Goal: Entertainment & Leisure: Consume media (video, audio)

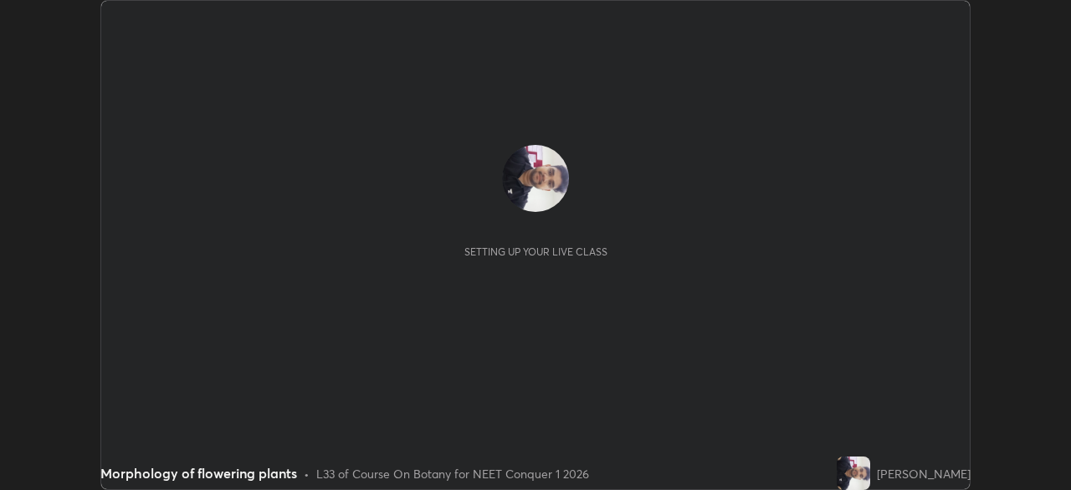
scroll to position [490, 1071]
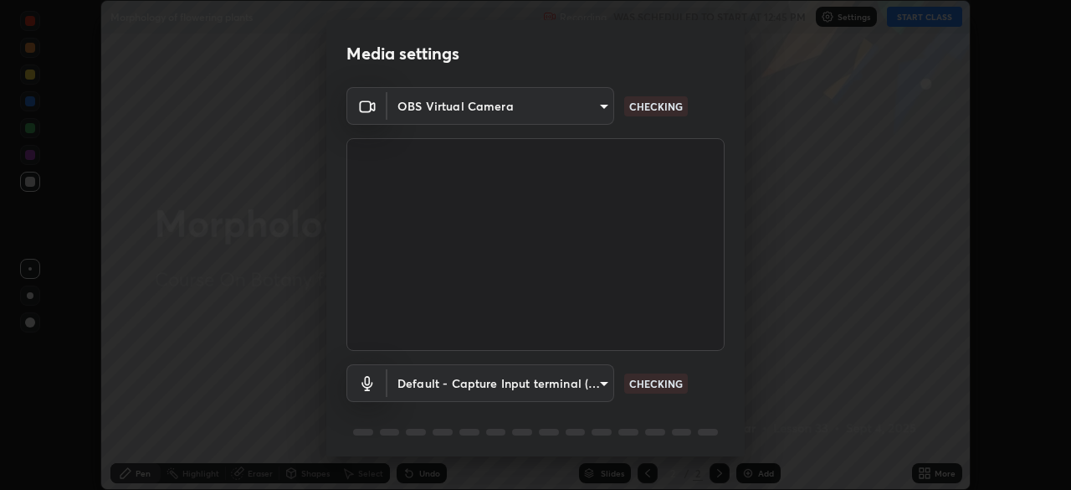
type input "846d0ba8f5080ab81b5b071cdfefeec17a04dc93fe71064fe08a1f5c66129023"
type input "default"
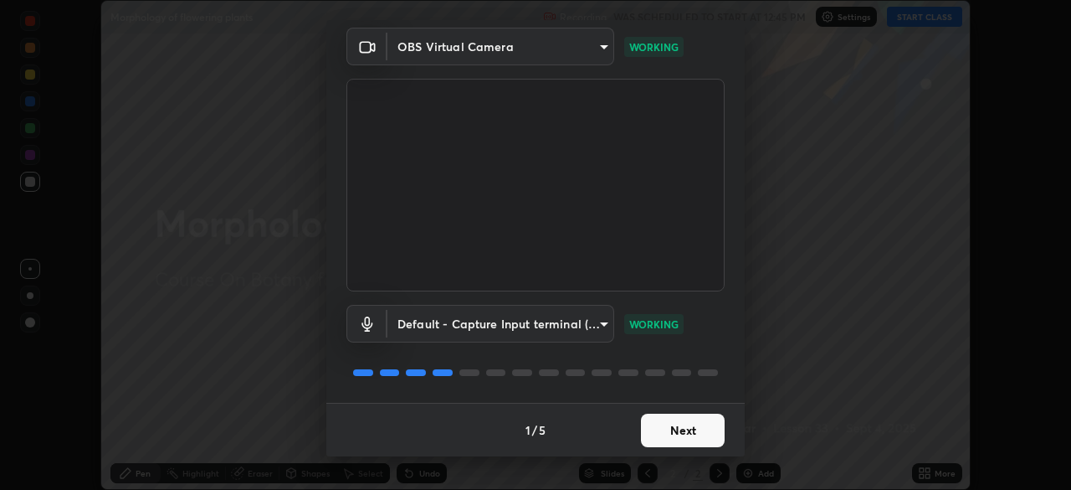
click at [671, 434] on button "Next" at bounding box center [683, 429] width 84 height 33
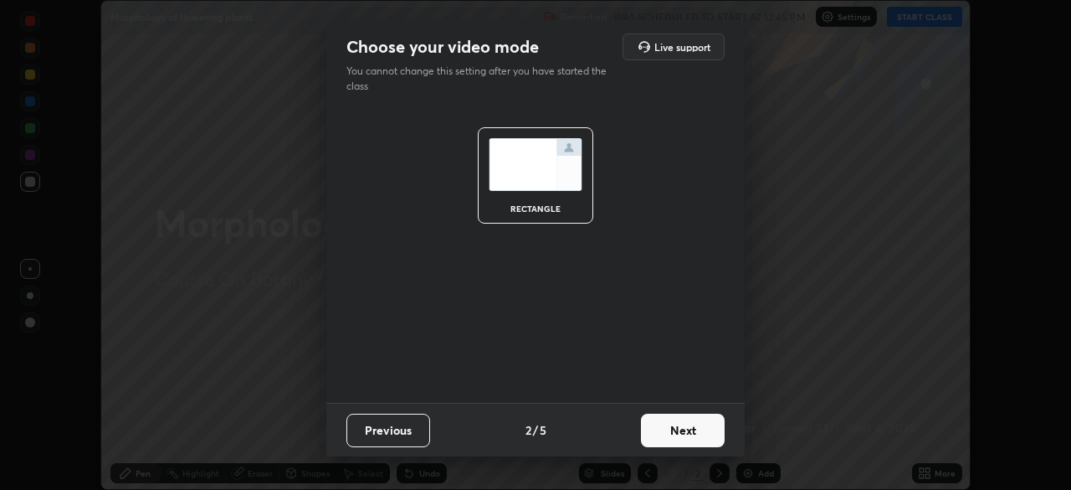
click at [679, 434] on button "Next" at bounding box center [683, 429] width 84 height 33
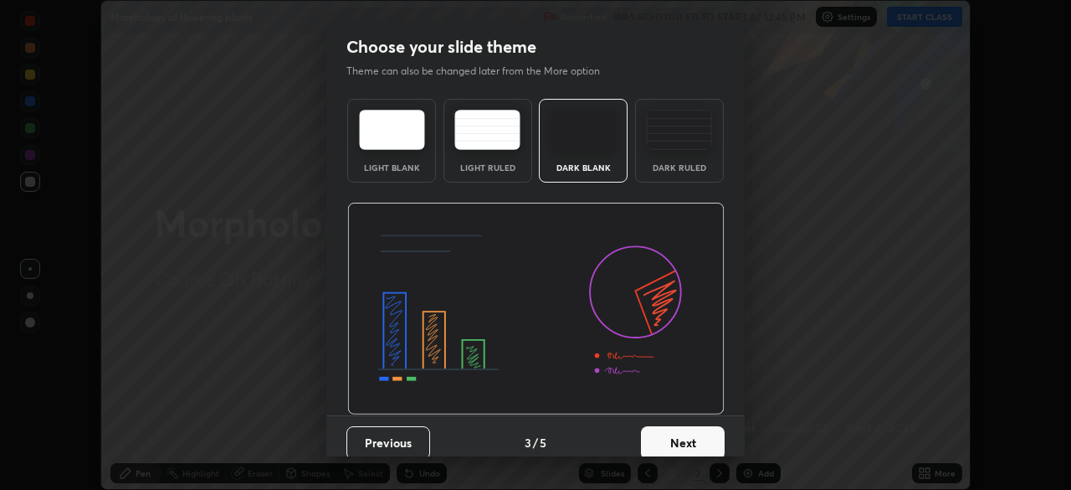
click at [677, 439] on button "Next" at bounding box center [683, 442] width 84 height 33
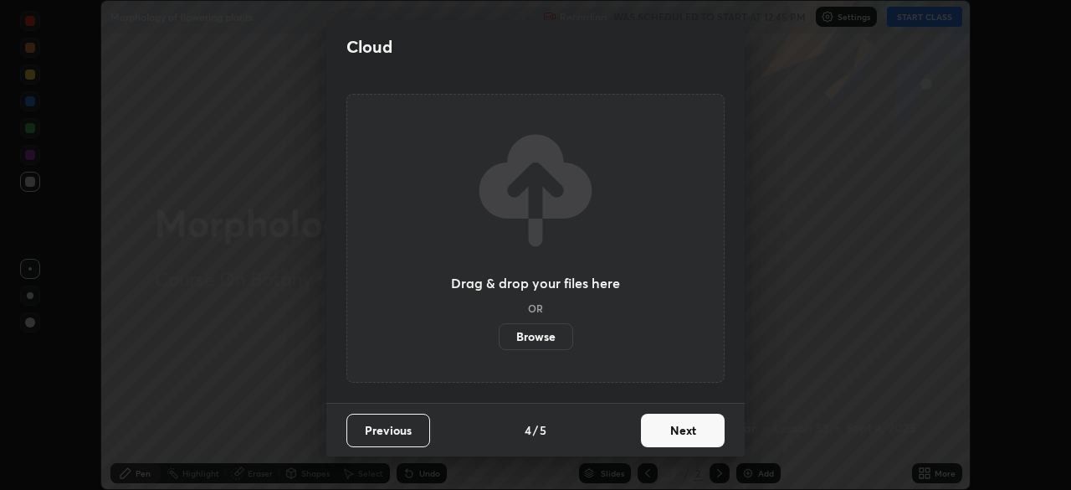
click at [673, 424] on button "Next" at bounding box center [683, 429] width 84 height 33
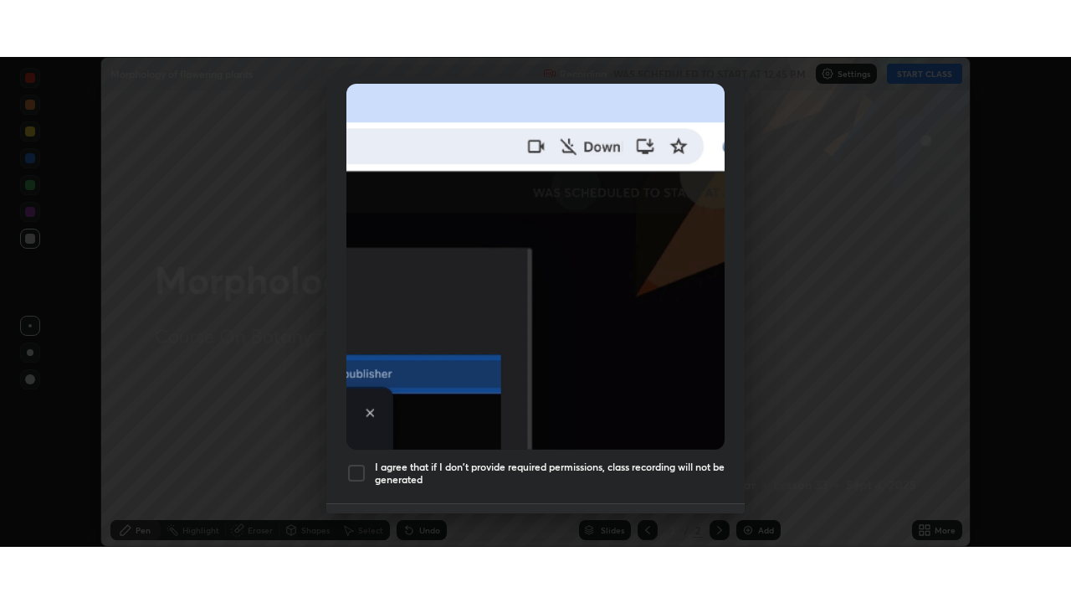
scroll to position [401, 0]
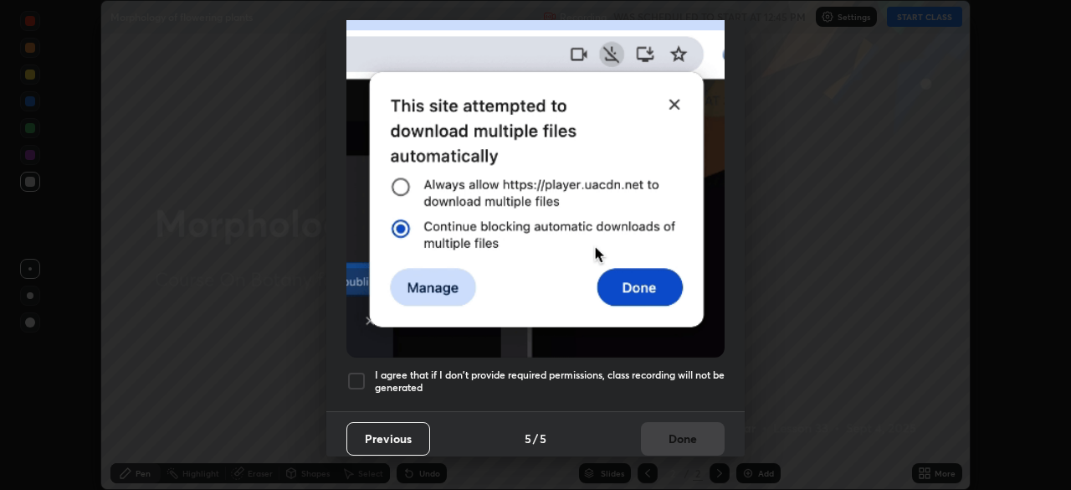
click at [363, 371] on div at bounding box center [357, 381] width 20 height 20
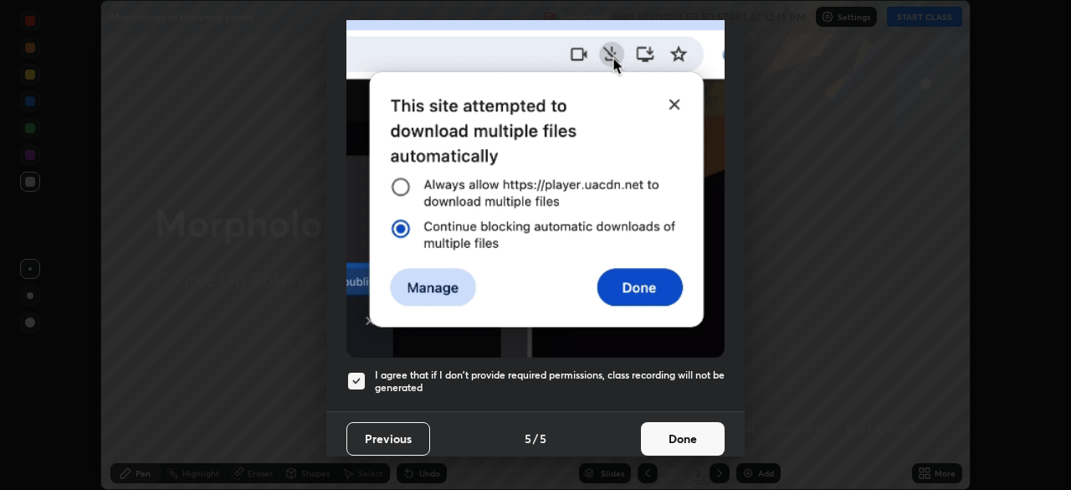
click at [661, 434] on button "Done" at bounding box center [683, 438] width 84 height 33
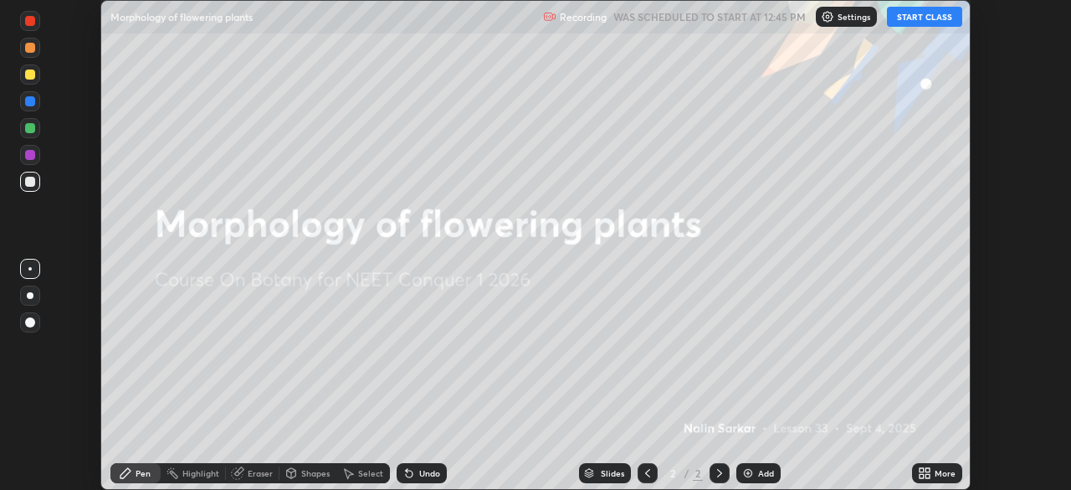
click at [912, 19] on button "START CLASS" at bounding box center [924, 17] width 75 height 20
click at [939, 474] on div "More" at bounding box center [945, 473] width 21 height 8
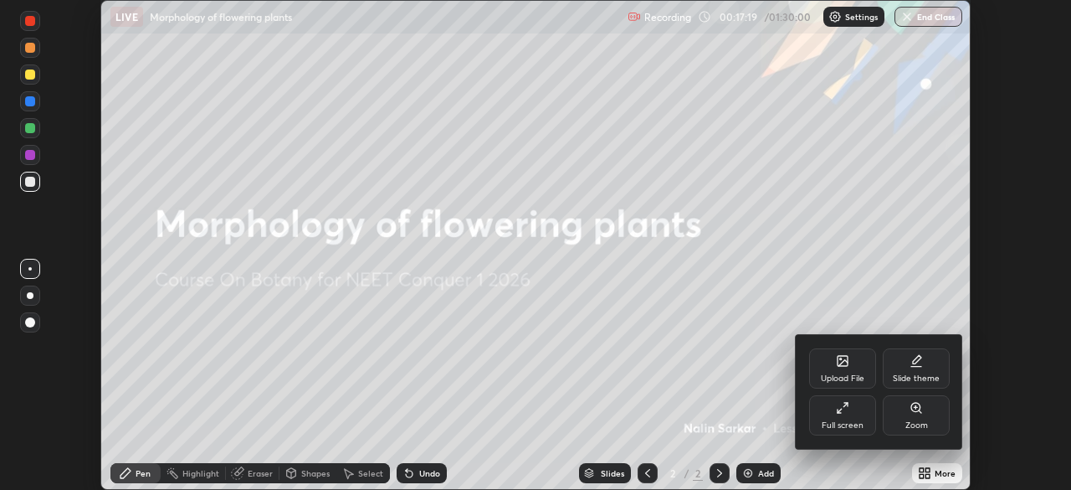
click at [852, 369] on div "Upload File" at bounding box center [842, 368] width 67 height 40
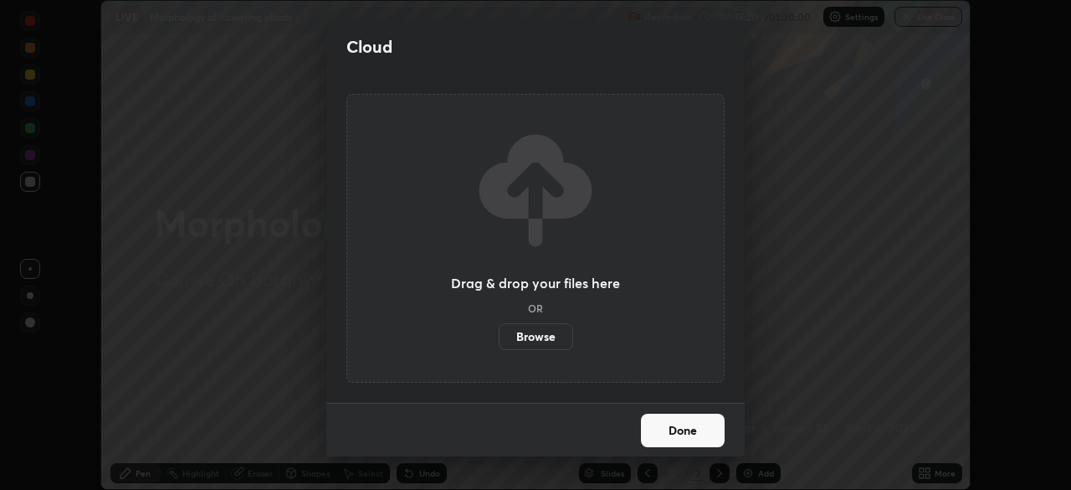
click at [535, 336] on label "Browse" at bounding box center [536, 336] width 74 height 27
click at [499, 336] on input "Browse" at bounding box center [499, 336] width 0 height 27
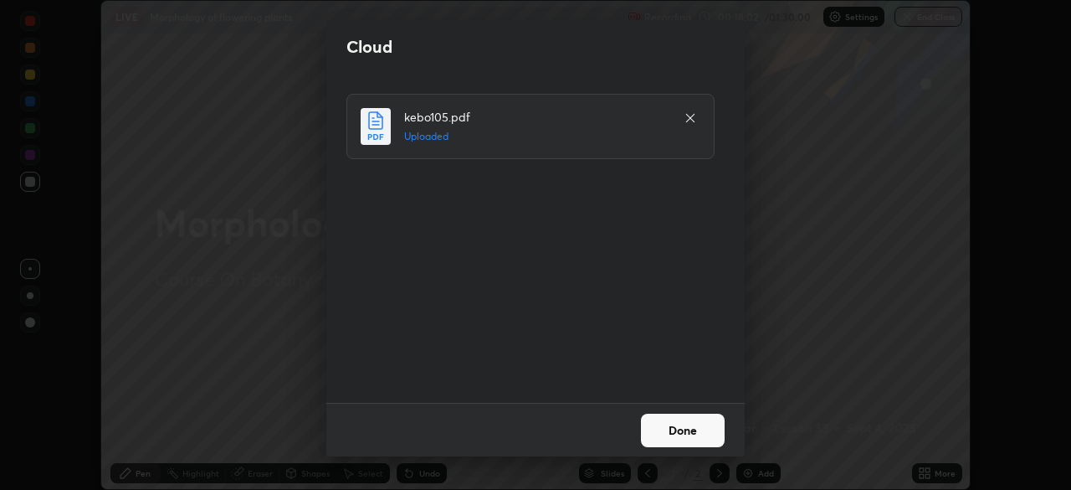
click at [681, 429] on button "Done" at bounding box center [683, 429] width 84 height 33
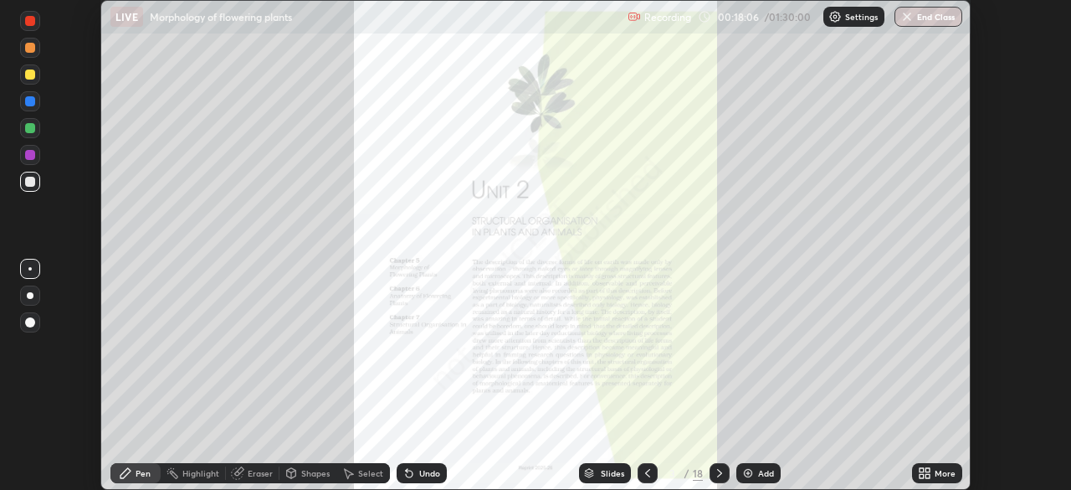
click at [718, 475] on icon at bounding box center [719, 472] width 13 height 13
click at [720, 479] on icon at bounding box center [719, 472] width 13 height 13
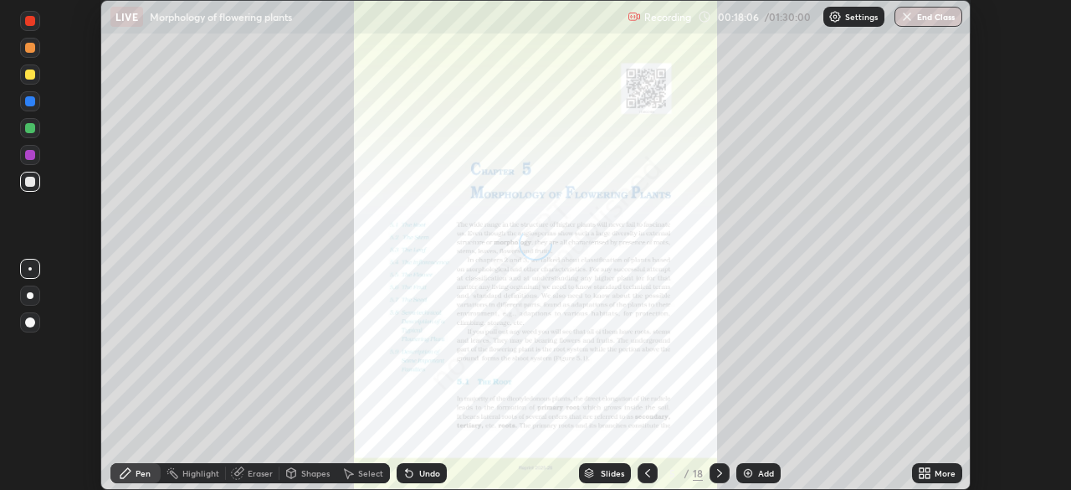
click at [718, 479] on icon at bounding box center [719, 472] width 13 height 13
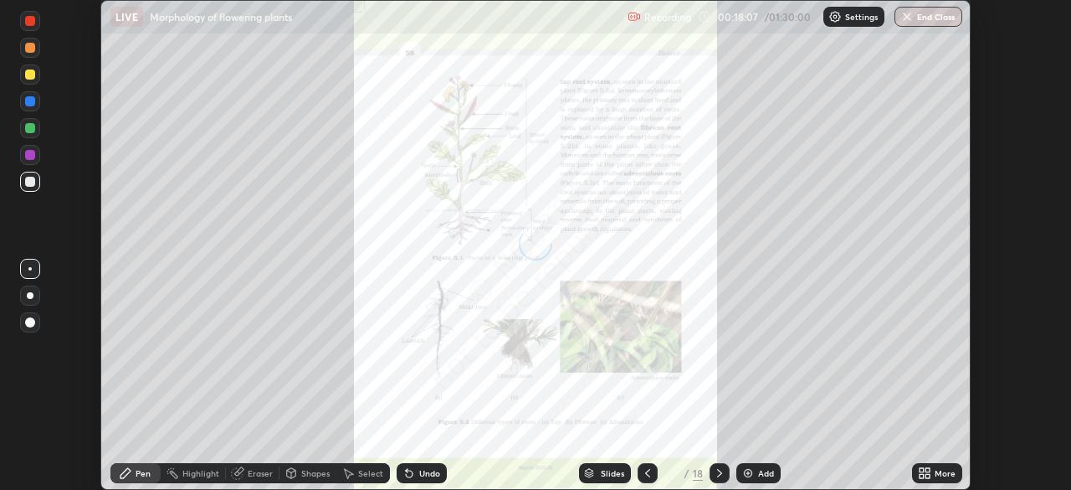
click at [718, 476] on icon at bounding box center [719, 472] width 13 height 13
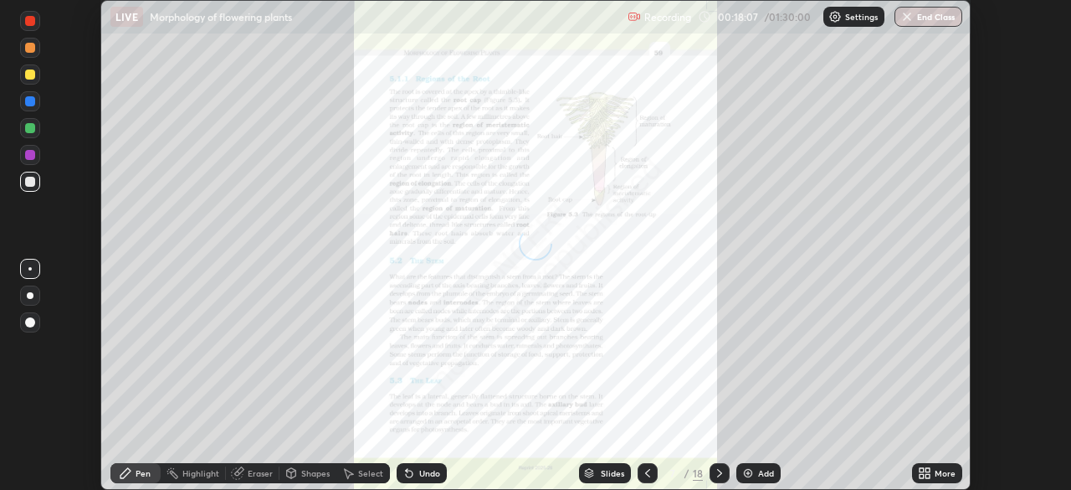
click at [719, 477] on icon at bounding box center [719, 472] width 13 height 13
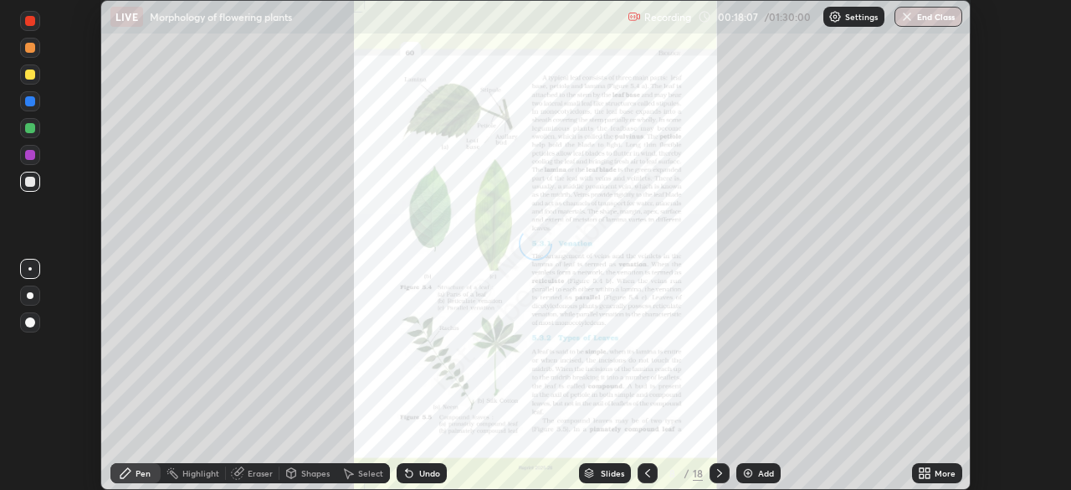
click at [719, 475] on icon at bounding box center [719, 472] width 13 height 13
click at [720, 475] on icon at bounding box center [719, 472] width 13 height 13
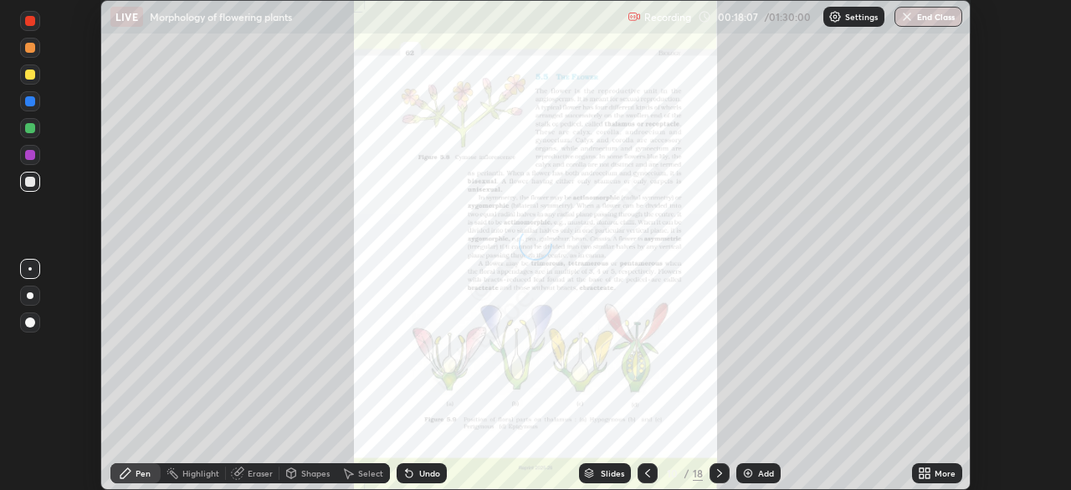
click at [720, 470] on icon at bounding box center [719, 472] width 13 height 13
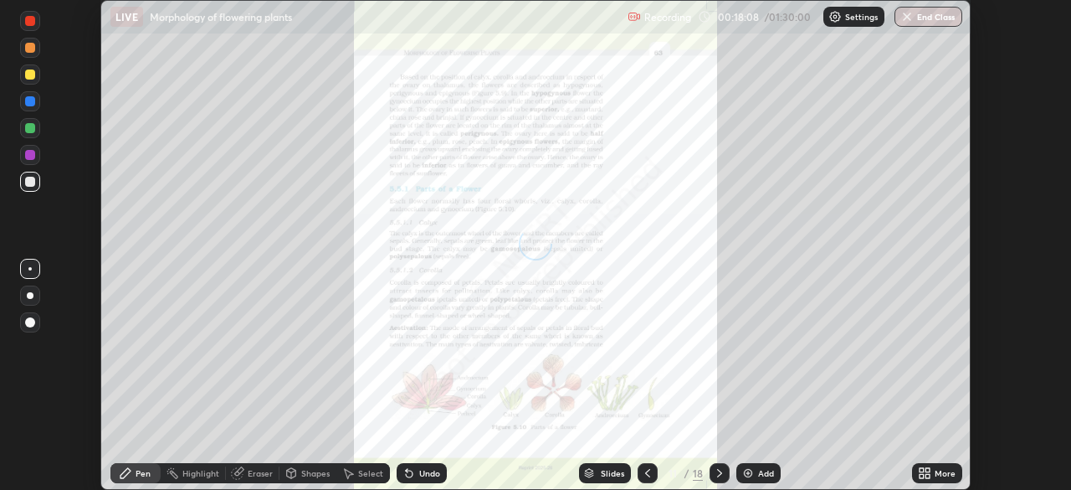
click at [720, 473] on icon at bounding box center [719, 473] width 5 height 8
click at [718, 473] on icon at bounding box center [719, 472] width 13 height 13
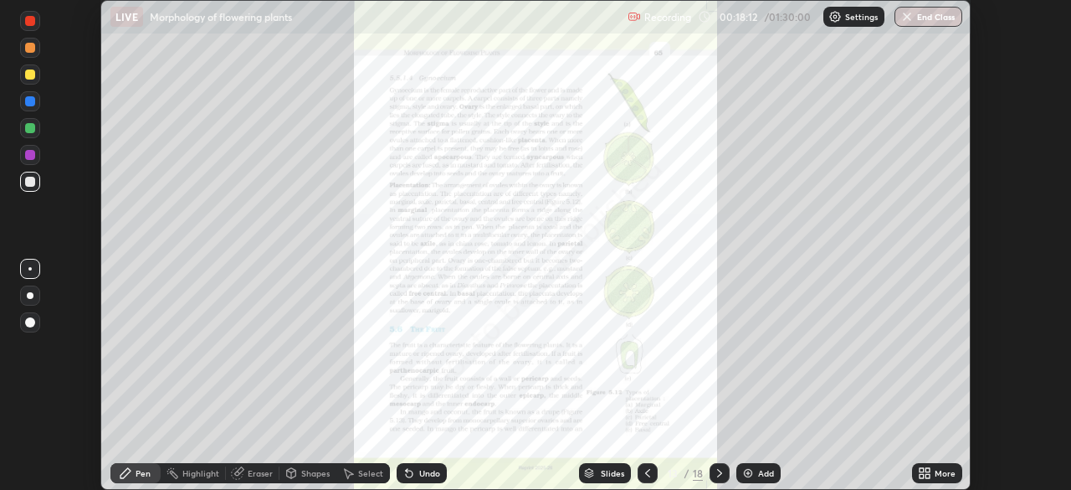
click at [937, 473] on div "More" at bounding box center [945, 473] width 21 height 8
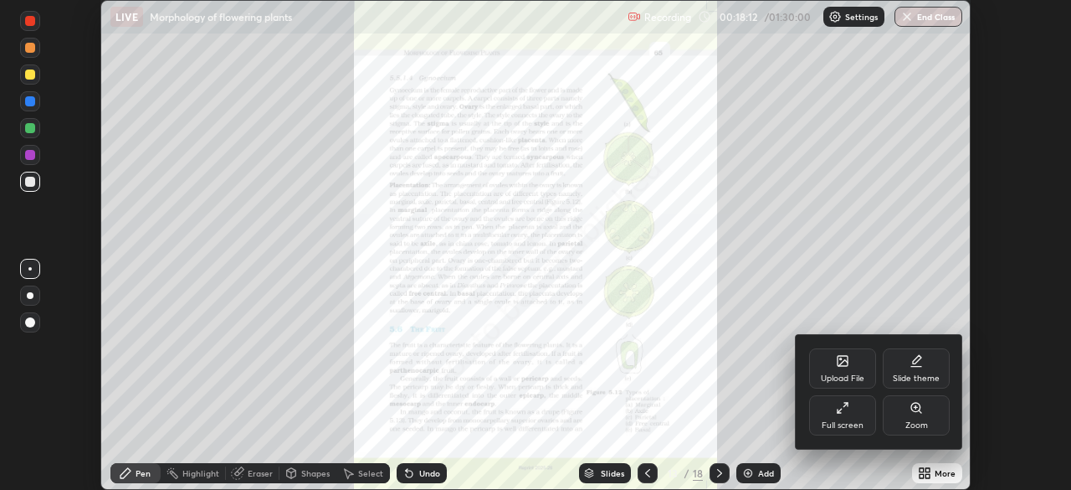
click at [926, 423] on div "Zoom" at bounding box center [917, 425] width 23 height 8
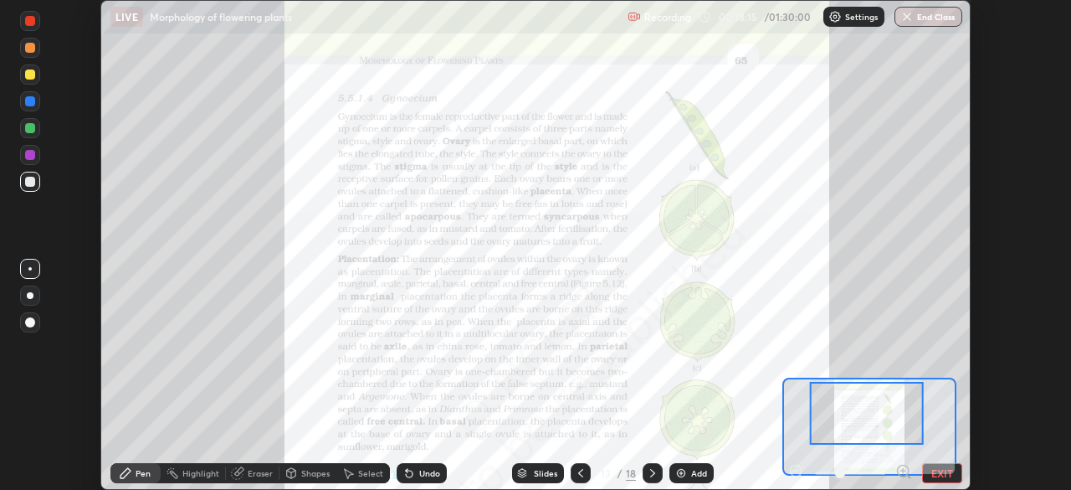
click at [902, 470] on icon at bounding box center [903, 470] width 4 height 0
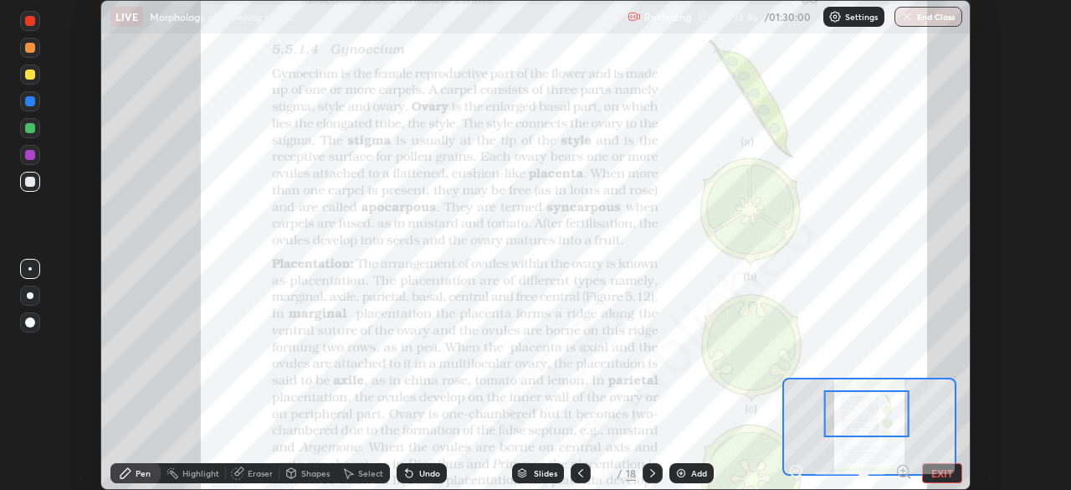
click at [943, 477] on button "EXIT" at bounding box center [942, 473] width 40 height 20
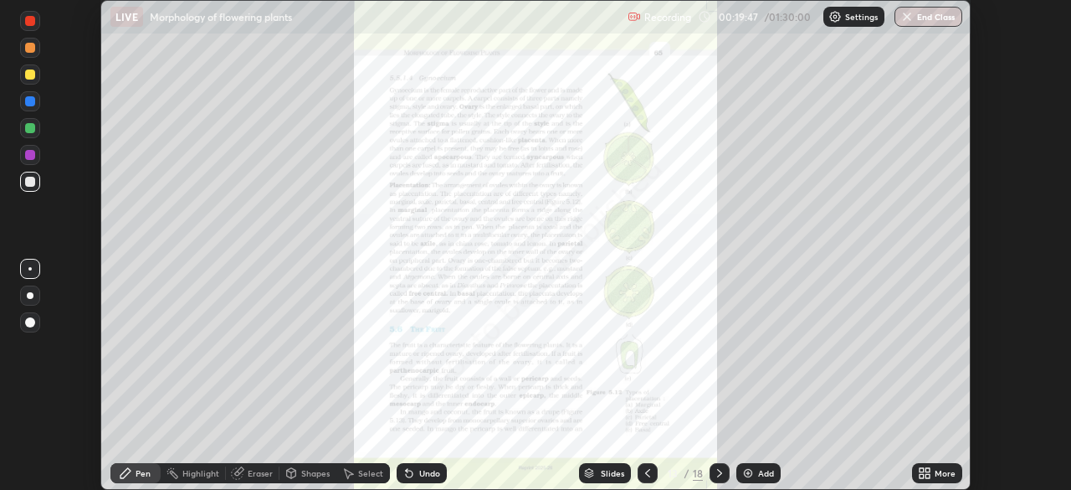
click at [947, 475] on div "More" at bounding box center [945, 473] width 21 height 8
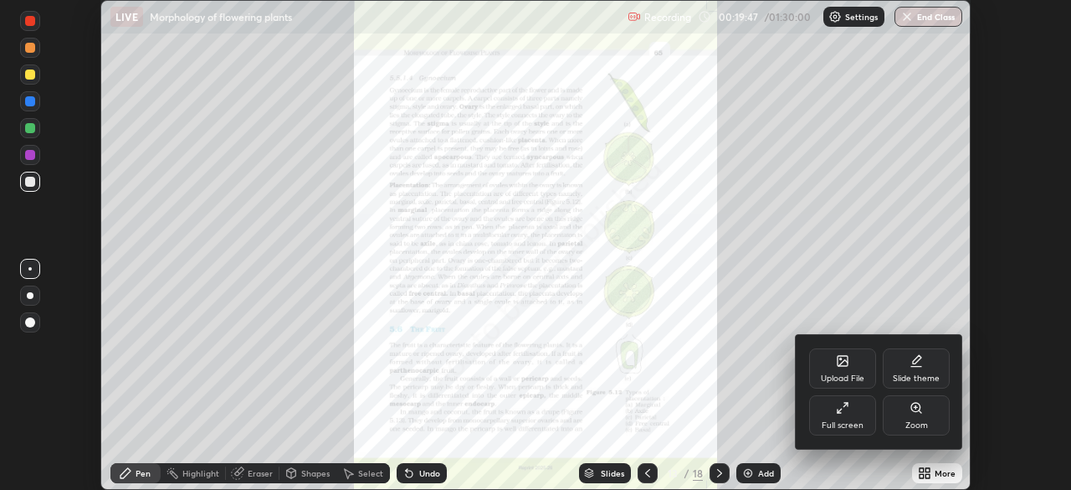
click at [850, 418] on div "Full screen" at bounding box center [842, 415] width 67 height 40
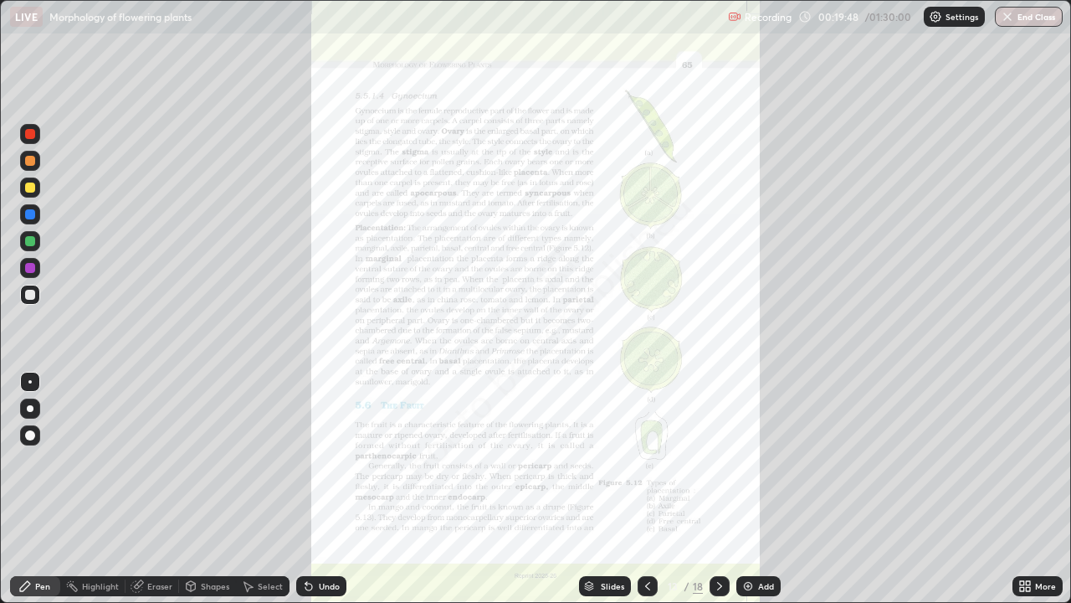
scroll to position [603, 1071]
click at [1030, 489] on icon at bounding box center [1028, 583] width 4 height 4
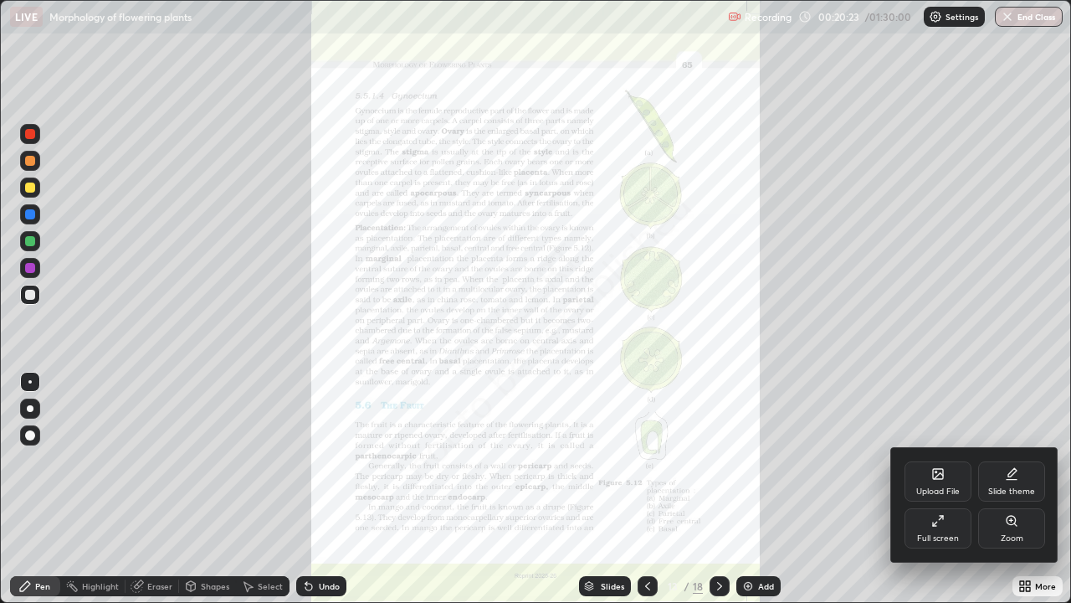
click at [1002, 489] on div "Zoom" at bounding box center [1011, 528] width 67 height 40
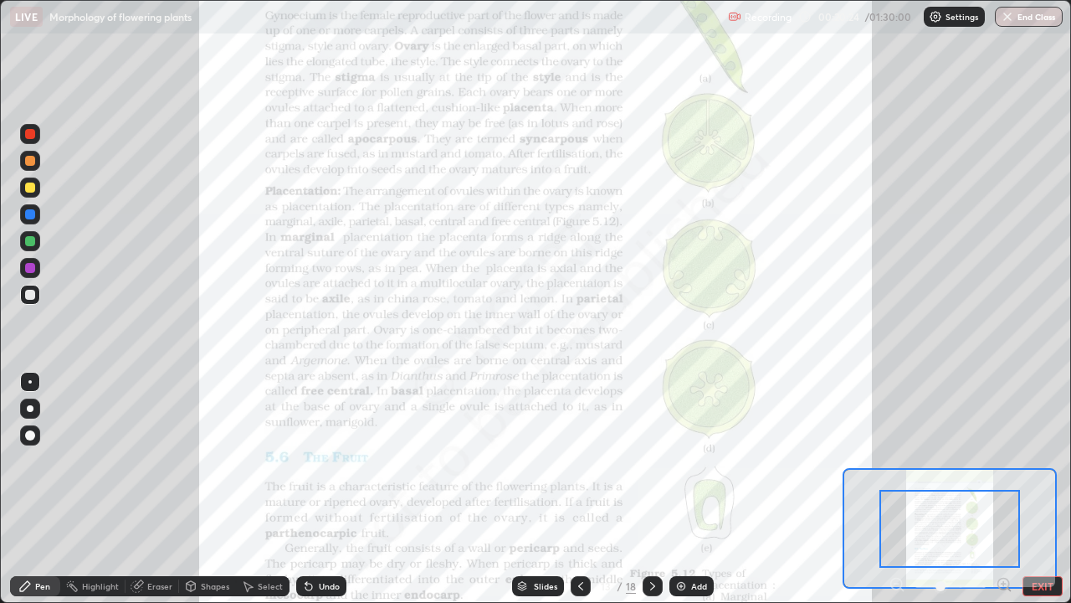
click at [1005, 489] on icon at bounding box center [1004, 583] width 4 height 0
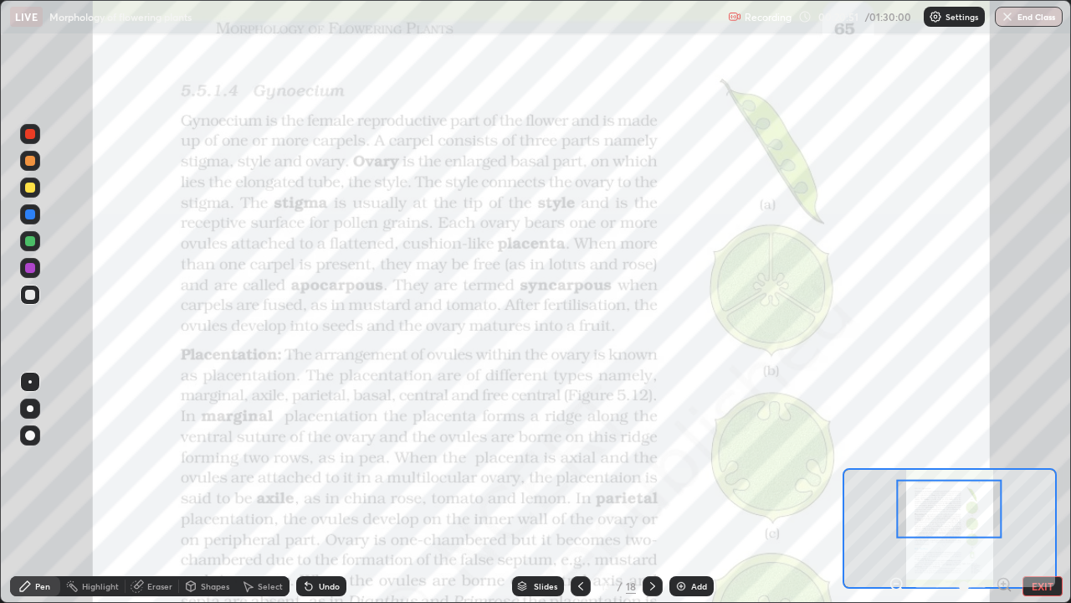
click at [29, 269] on div at bounding box center [30, 268] width 10 height 10
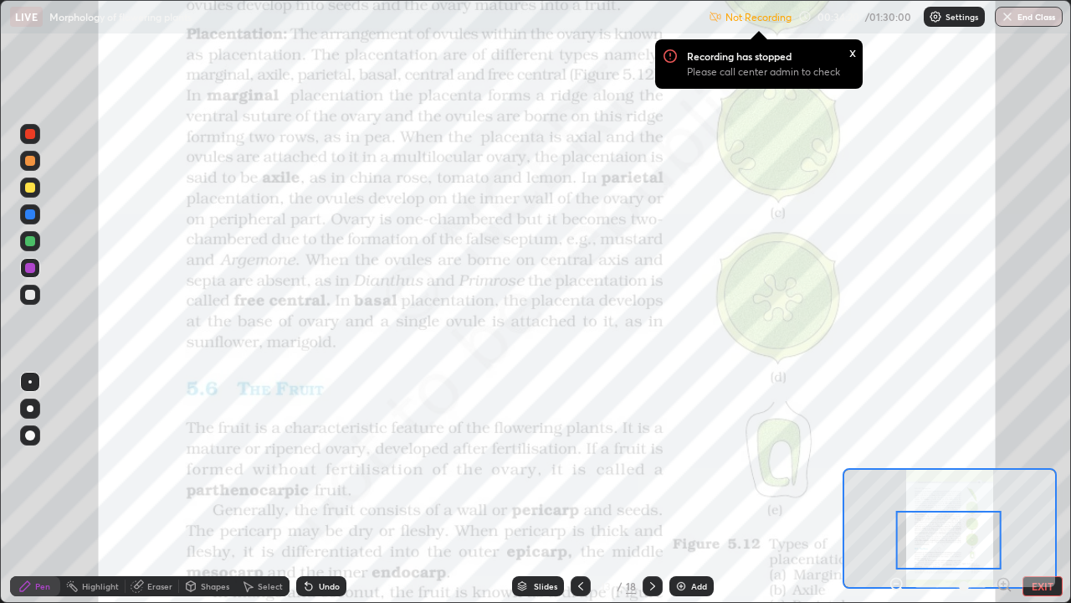
click at [948, 17] on p "Settings" at bounding box center [962, 17] width 33 height 8
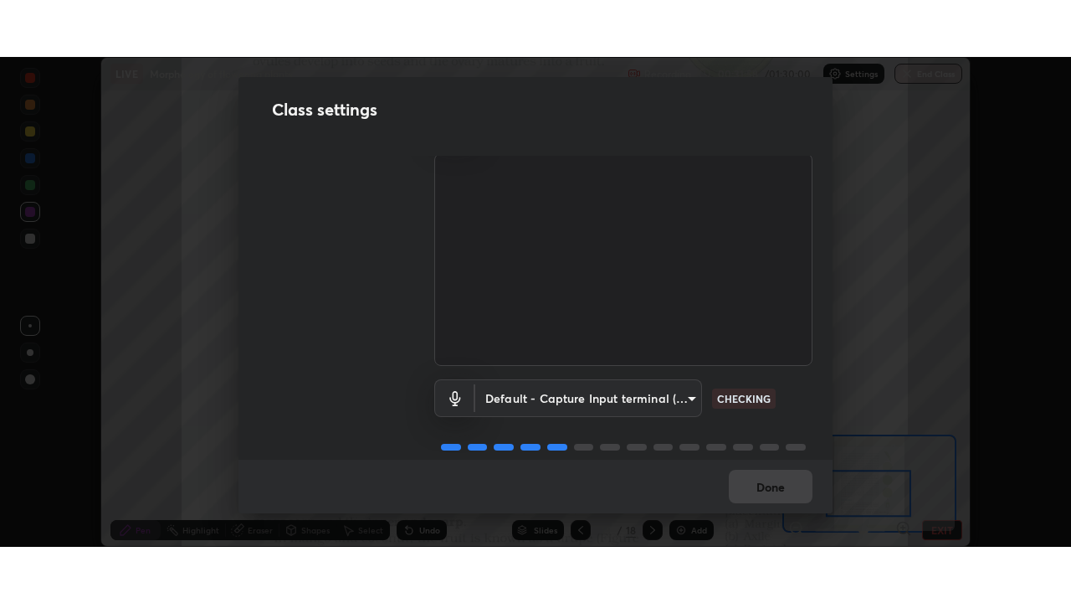
scroll to position [76, 0]
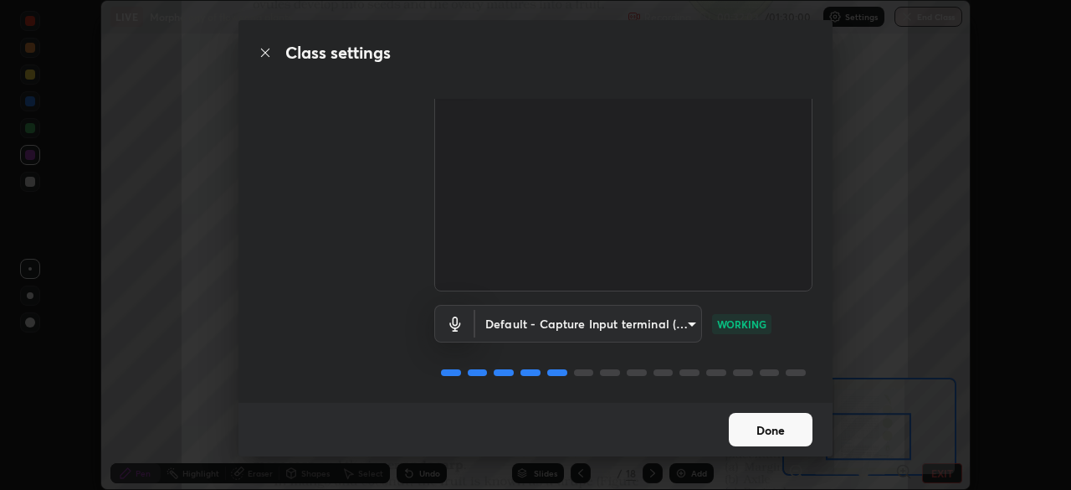
click at [757, 432] on button "Done" at bounding box center [771, 429] width 84 height 33
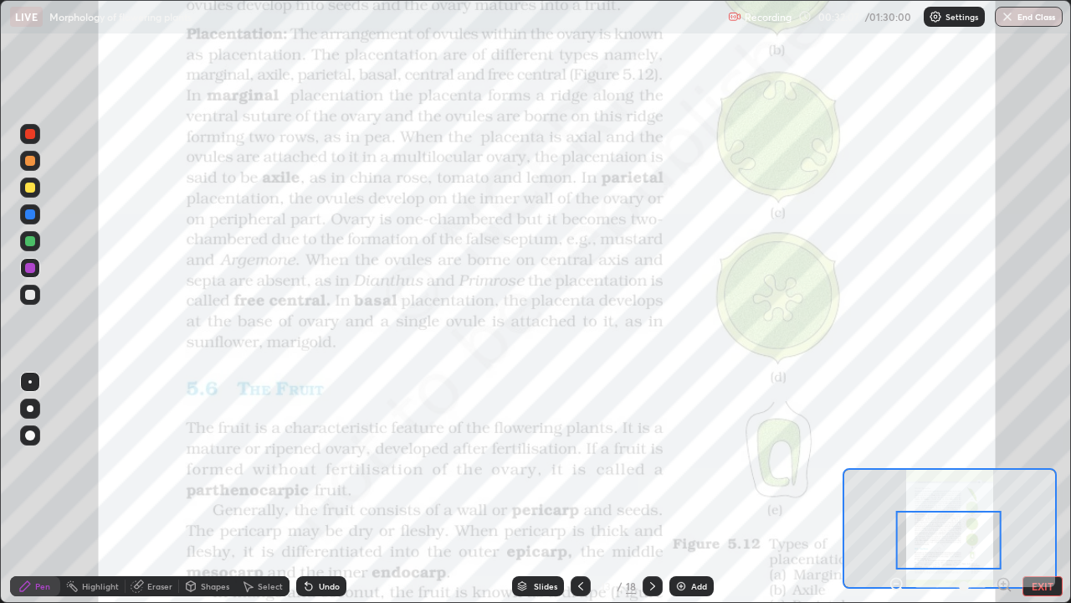
scroll to position [603, 1071]
click at [692, 489] on div "Add" at bounding box center [699, 586] width 16 height 8
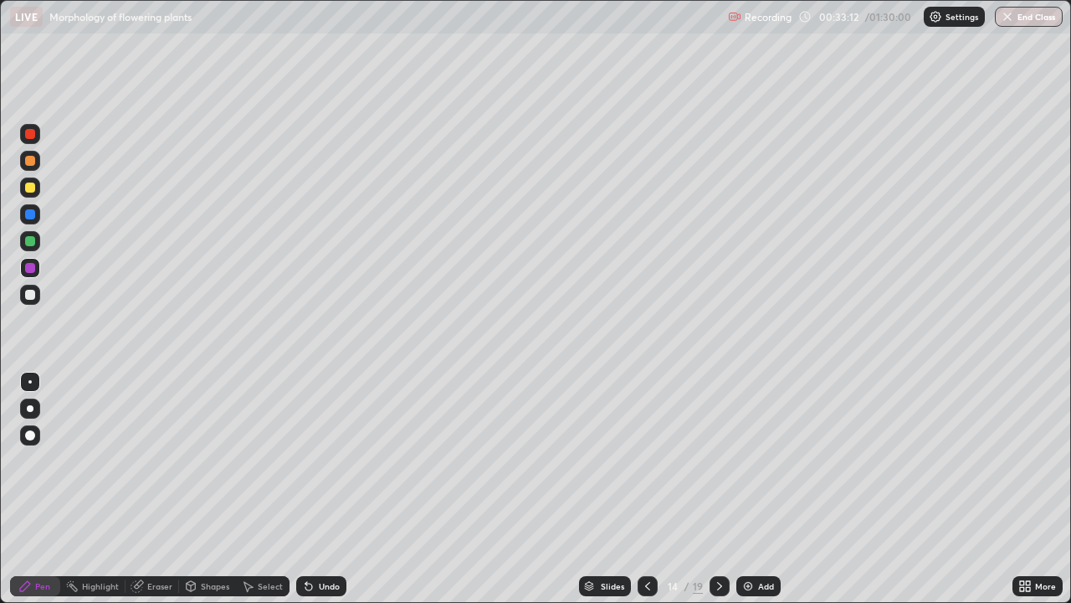
click at [34, 295] on div at bounding box center [30, 295] width 10 height 10
click at [34, 191] on div at bounding box center [30, 187] width 20 height 20
click at [320, 489] on div "Undo" at bounding box center [329, 586] width 21 height 8
click at [321, 489] on div "Undo" at bounding box center [321, 586] width 50 height 20
click at [322, 489] on div "Undo" at bounding box center [321, 586] width 50 height 20
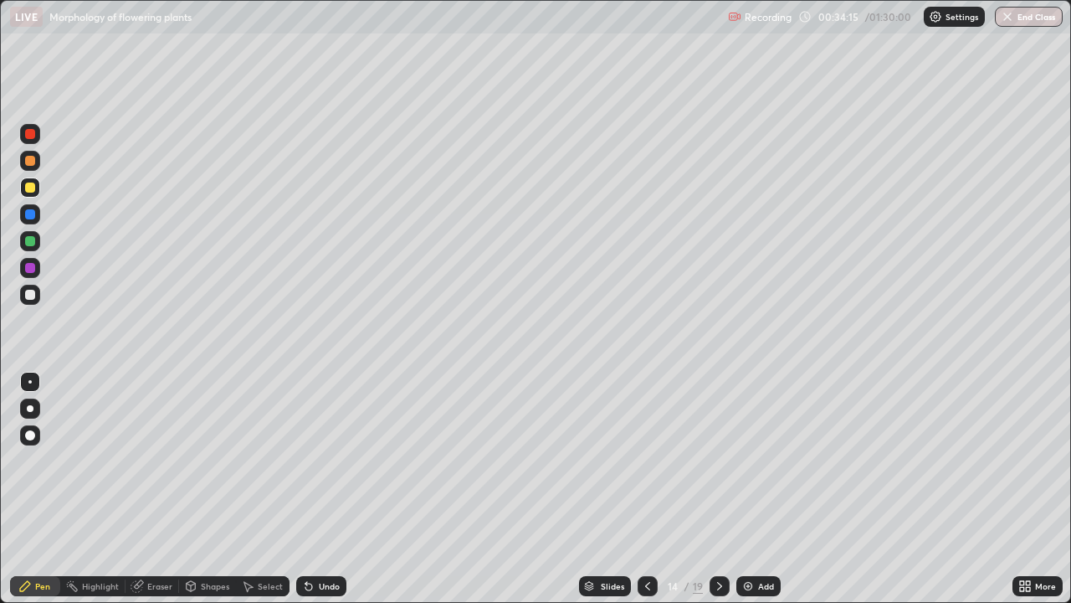
click at [322, 489] on div "Undo" at bounding box center [329, 586] width 21 height 8
click at [32, 293] on div at bounding box center [30, 295] width 10 height 10
click at [38, 244] on div at bounding box center [30, 241] width 20 height 20
click at [31, 295] on div at bounding box center [30, 295] width 10 height 10
click at [316, 489] on div "Undo" at bounding box center [321, 586] width 50 height 20
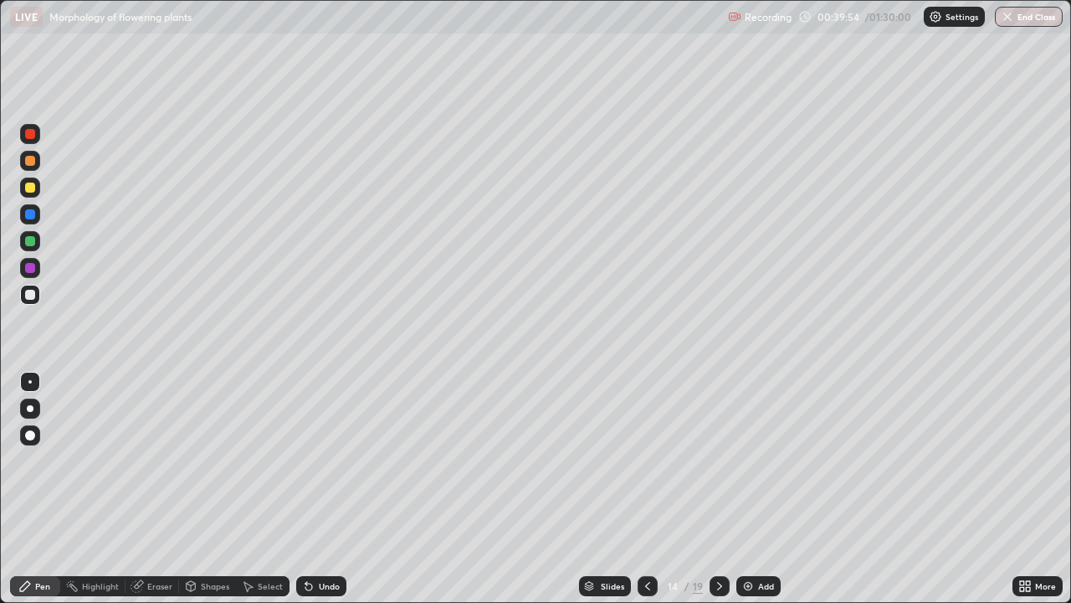
click at [750, 489] on img at bounding box center [748, 585] width 13 height 13
click at [319, 489] on div "Undo" at bounding box center [329, 586] width 21 height 8
click at [319, 489] on div "Undo" at bounding box center [321, 586] width 50 height 20
click at [321, 489] on div "Undo" at bounding box center [329, 586] width 21 height 8
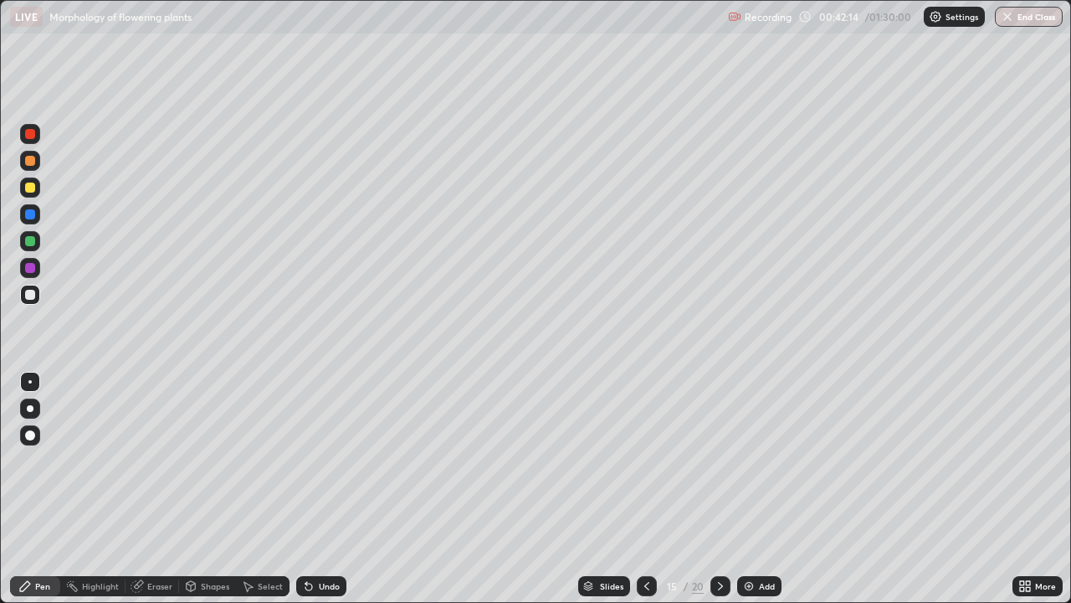
click at [749, 489] on img at bounding box center [748, 585] width 13 height 13
click at [328, 489] on div "Undo" at bounding box center [329, 586] width 21 height 8
click at [321, 489] on div "Undo" at bounding box center [321, 586] width 50 height 20
click at [646, 489] on icon at bounding box center [647, 585] width 13 height 13
click at [717, 489] on icon at bounding box center [719, 586] width 5 height 8
